Goal: Information Seeking & Learning: Find specific fact

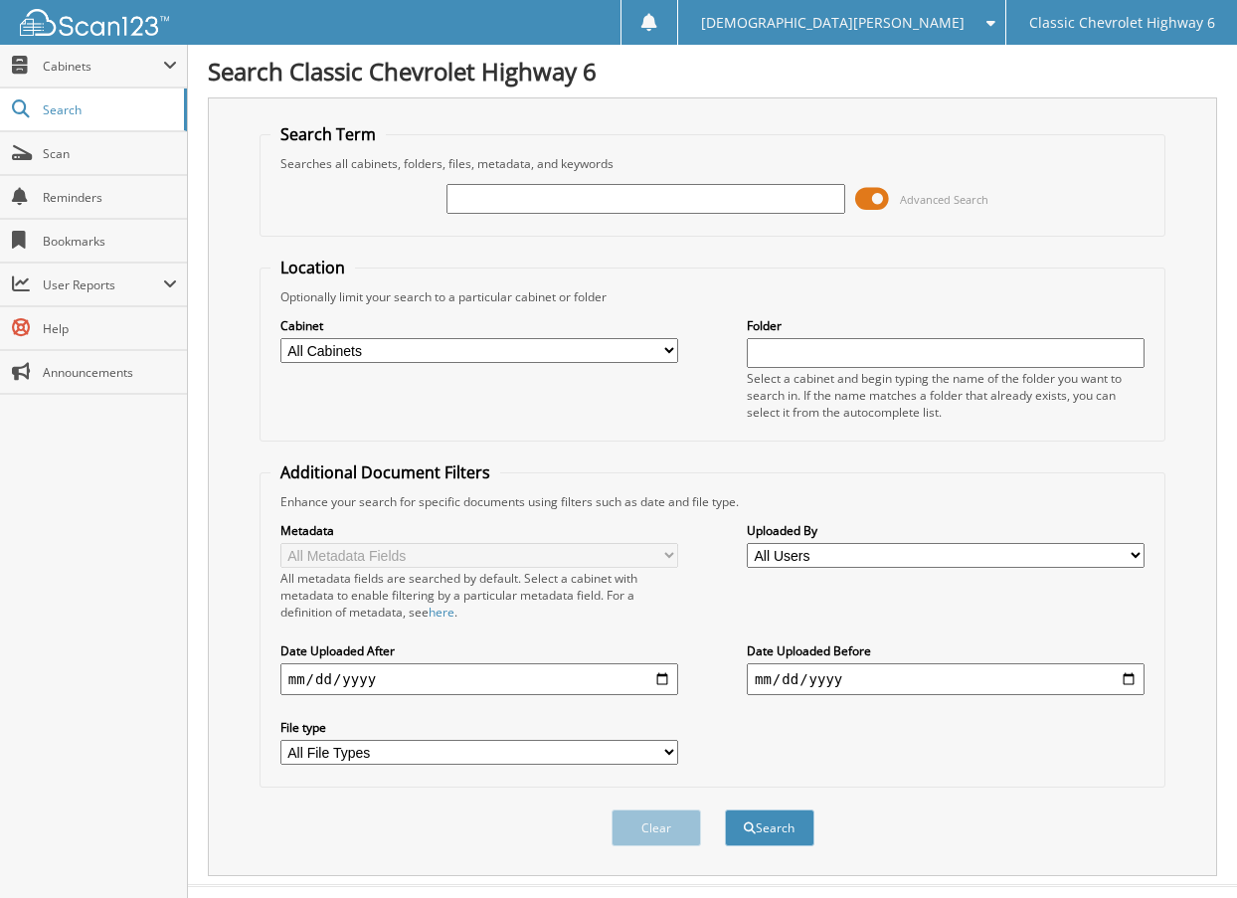
click at [507, 202] on input "text" at bounding box center [645, 199] width 398 height 30
type input "CALD220303"
click at [725, 809] on button "Search" at bounding box center [769, 827] width 89 height 37
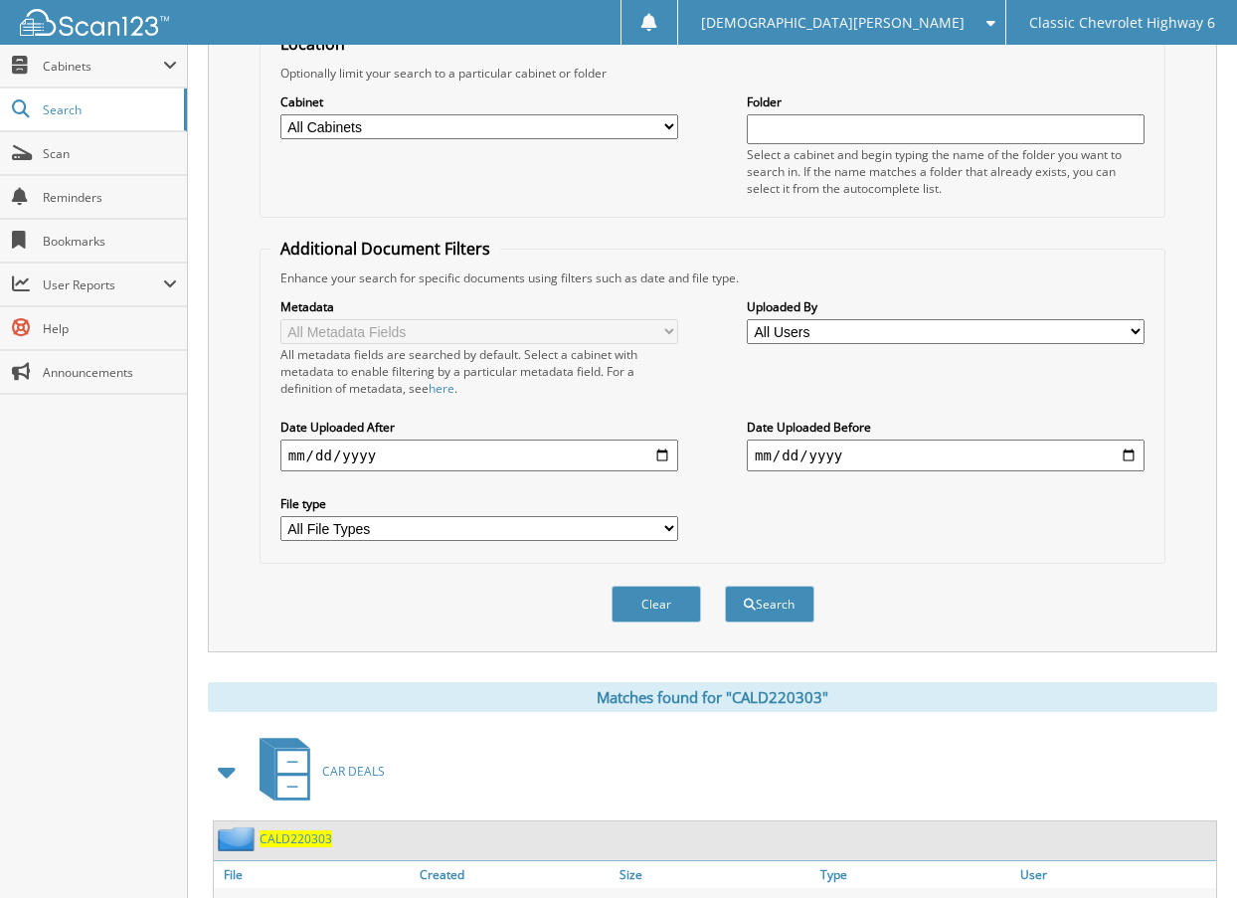
scroll to position [462, 0]
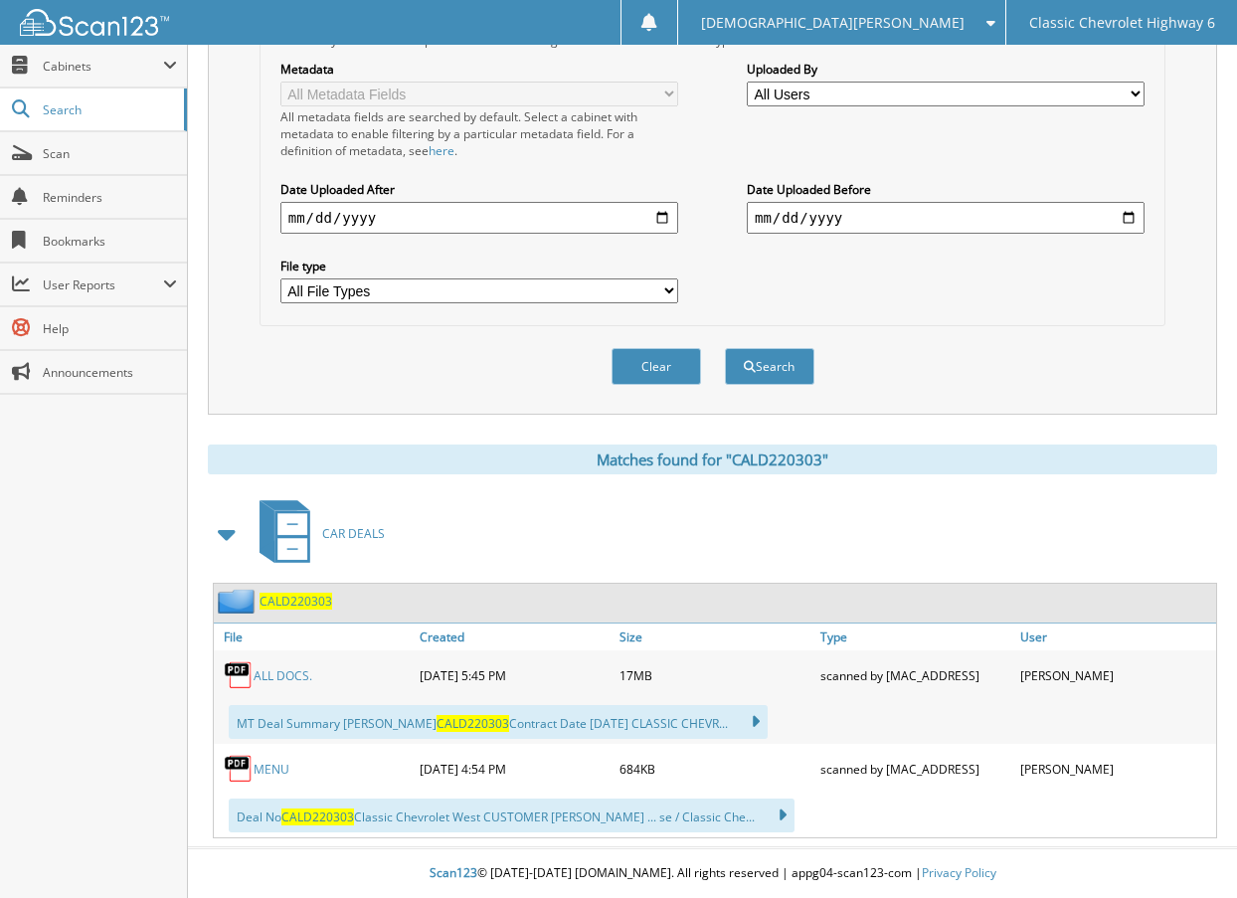
click at [282, 673] on link "ALL DOCS." at bounding box center [283, 675] width 59 height 17
